Goal: Find specific page/section: Find specific page/section

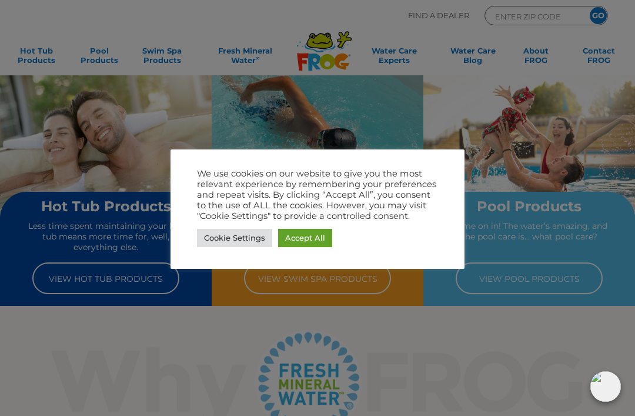
click at [305, 239] on link "Accept All" at bounding box center [305, 238] width 54 height 18
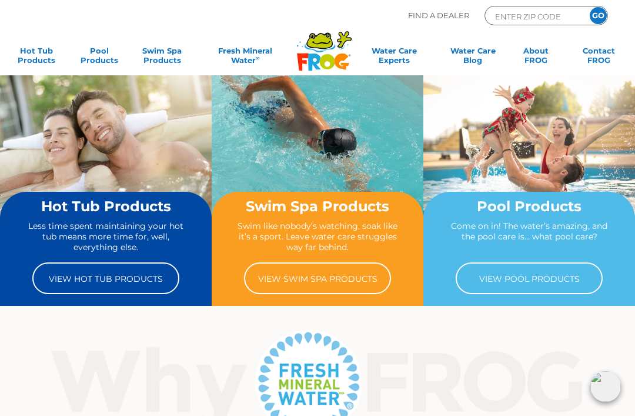
click at [514, 279] on link "View Pool Products" at bounding box center [529, 278] width 147 height 32
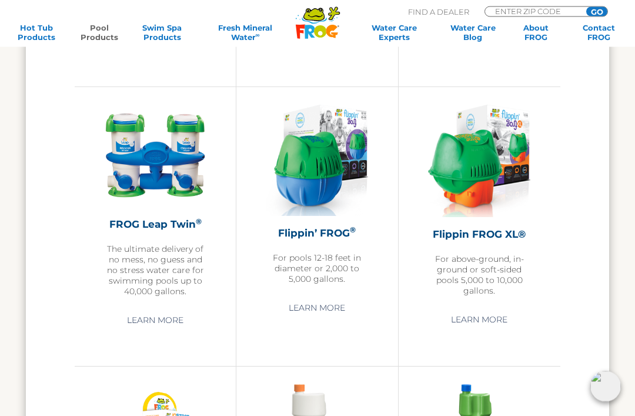
scroll to position [2054, 0]
click at [482, 162] on img at bounding box center [479, 161] width 103 height 112
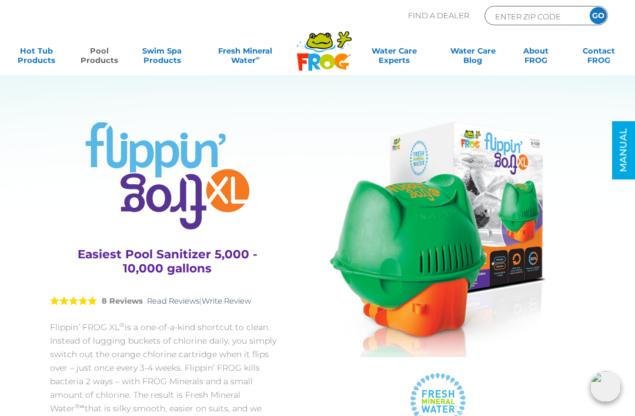
click at [506, 14] on input "ENTER ZIP CODE" at bounding box center [533, 16] width 79 height 14
type input "30134"
click at [603, 15] on input "GO" at bounding box center [598, 15] width 17 height 17
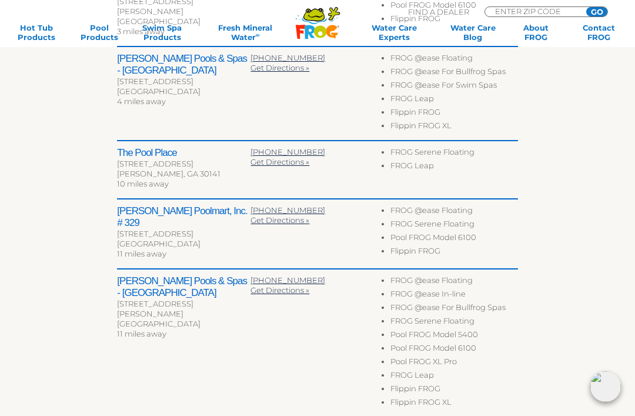
scroll to position [517, 0]
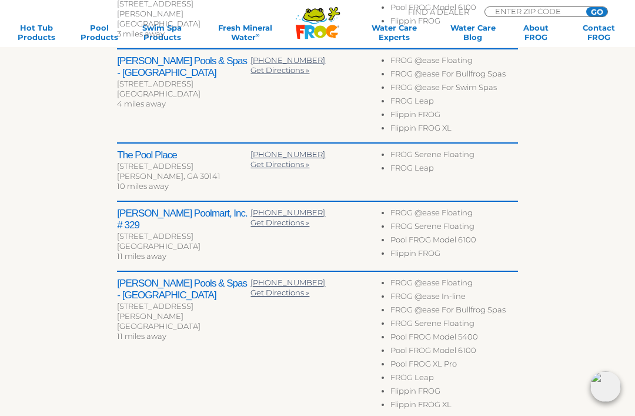
click at [173, 278] on h2 "[PERSON_NAME] Pools & Spas - [GEOGRAPHIC_DATA]" at bounding box center [184, 290] width 134 height 24
click at [170, 278] on h2 "[PERSON_NAME] Pools & Spas - [GEOGRAPHIC_DATA]" at bounding box center [184, 290] width 134 height 24
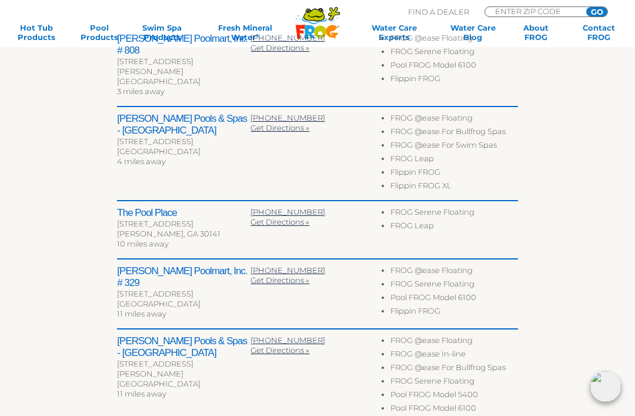
scroll to position [398, 0]
